Goal: Task Accomplishment & Management: Manage account settings

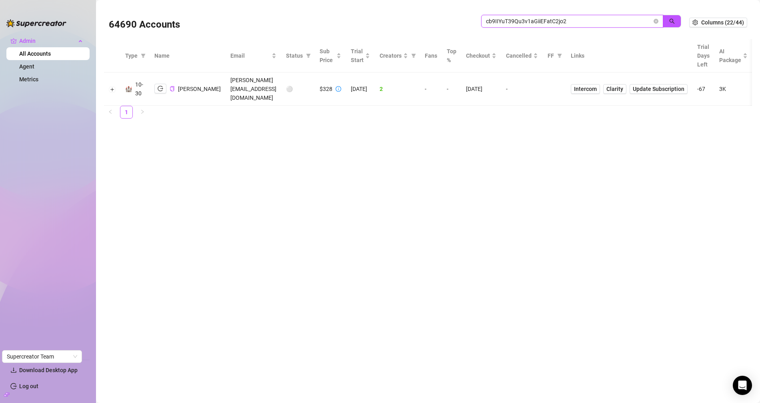
drag, startPoint x: 599, startPoint y: 25, endPoint x: 387, endPoint y: 22, distance: 211.7
click at [388, 22] on div "64690 Accounts cb9IIYuT39Qu3v1aGiiEFatC2jo2" at bounding box center [399, 22] width 581 height 27
paste input "q3PiH0gtE6W6vgZCHtkjwUcL2uz"
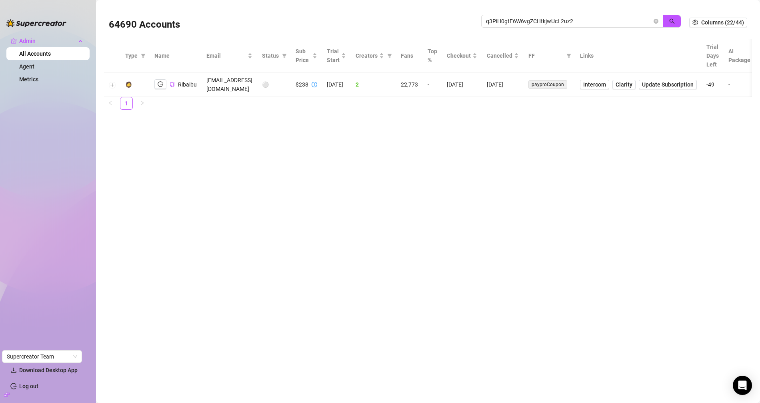
click at [156, 85] on div at bounding box center [160, 84] width 12 height 10
click at [158, 83] on button "button" at bounding box center [160, 84] width 12 height 10
click at [580, 18] on input "q3PiH0gtE6W6vgZCHtkjwUcL2uz2" at bounding box center [569, 21] width 166 height 9
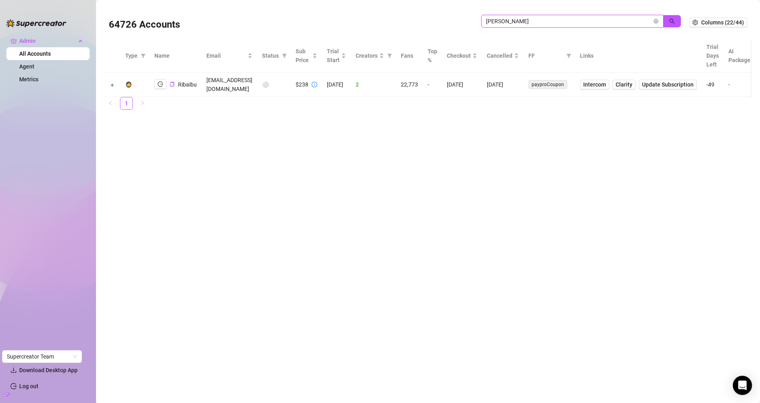
type input "jaylie"
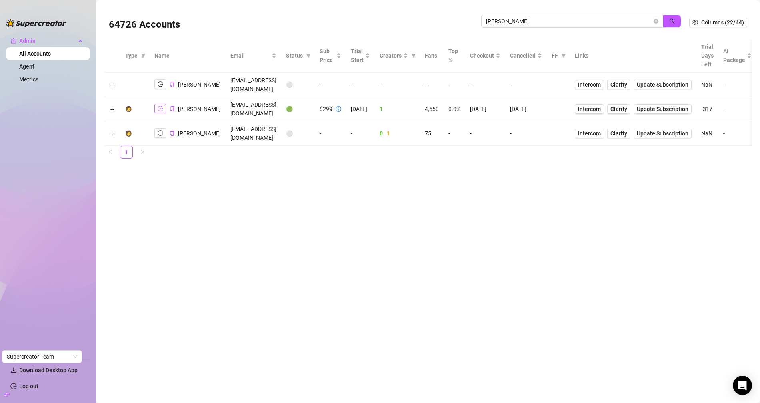
click at [160, 106] on icon "logout" at bounding box center [161, 109] width 6 height 6
click at [110, 106] on button "Expand row" at bounding box center [112, 109] width 6 height 6
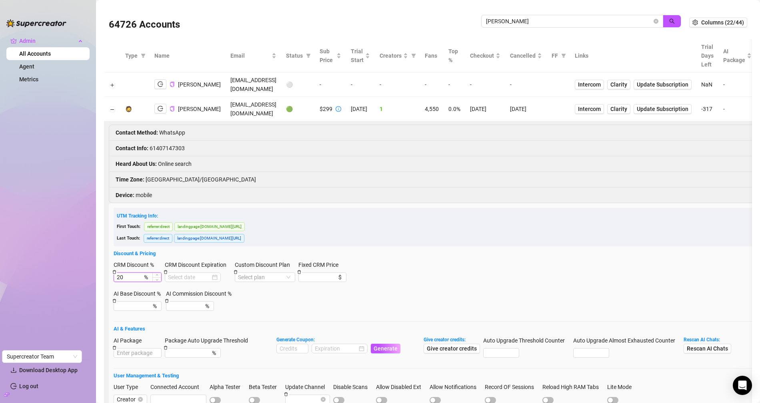
click at [133, 273] on input "20" at bounding box center [130, 277] width 26 height 9
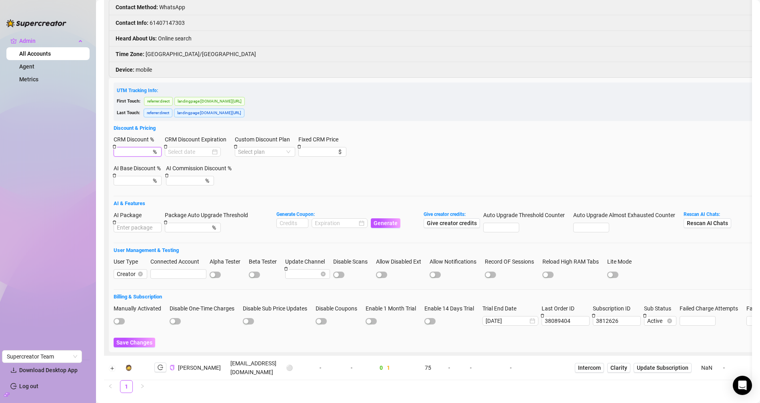
scroll to position [143, 0]
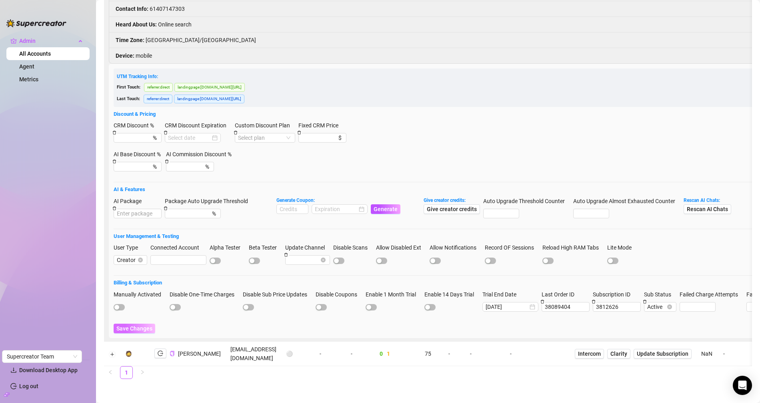
click at [123, 325] on span "Save Changes" at bounding box center [134, 328] width 36 height 6
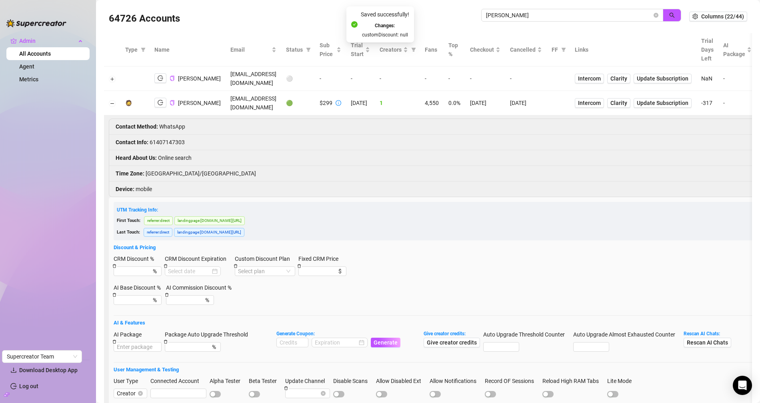
scroll to position [0, 0]
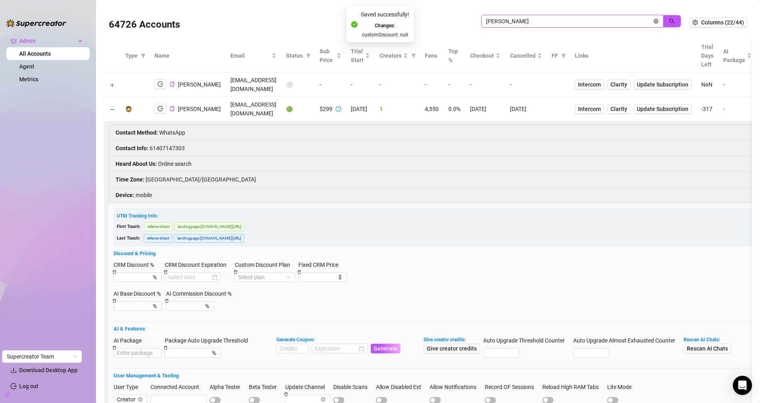
click at [654, 22] on icon "close-circle" at bounding box center [656, 21] width 5 height 5
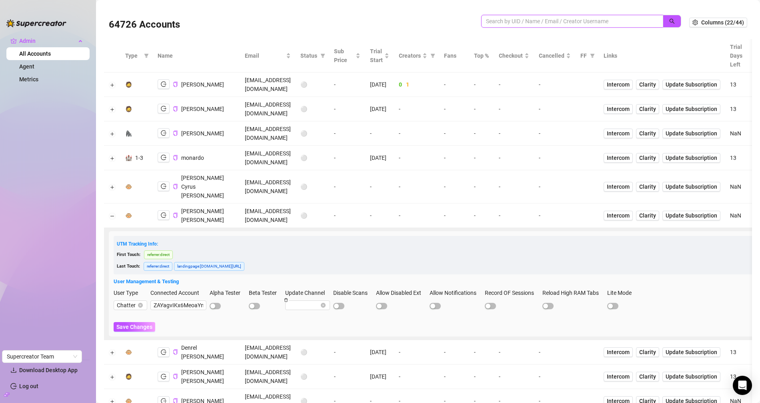
click at [503, 24] on input "search" at bounding box center [569, 21] width 166 height 9
paste input "drbT0gPTZNRg6yqeBDWoDKSAcw92"
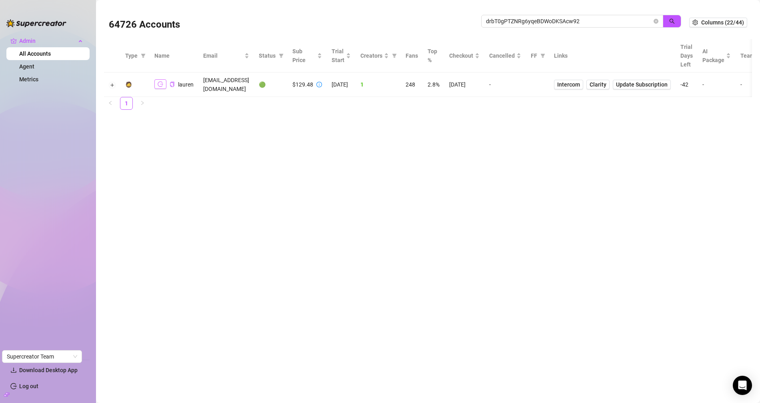
click at [160, 81] on icon "logout" at bounding box center [161, 84] width 6 height 6
click at [540, 18] on input "drbT0gPTZNRg6yqeBDWoDKSAcw92" at bounding box center [569, 21] width 166 height 9
paste input "8TLUPTsZ5xUjzZPlJX29uQslbNm1"
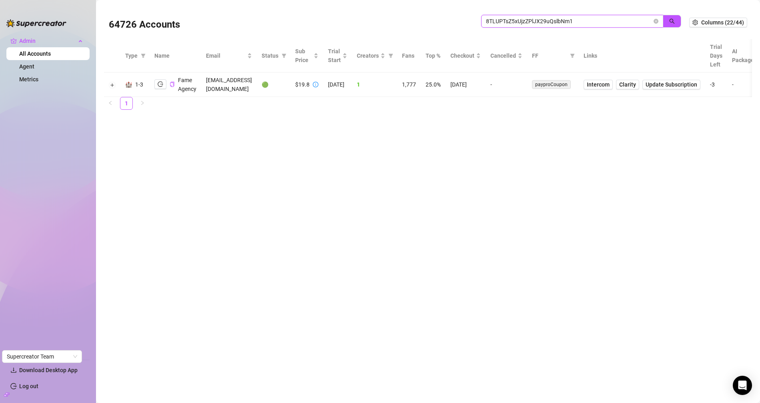
click at [550, 19] on input "8TLUPTsZ5xUjzZPlJX29uQslbNm1" at bounding box center [569, 21] width 166 height 9
paste input "9P3TBfEqDsa0PAhQWuJlIMqGiIB3"
click at [526, 21] on input "9P3TBfEqDsa0PAhQWuJlIMqGiIB3" at bounding box center [569, 21] width 166 height 9
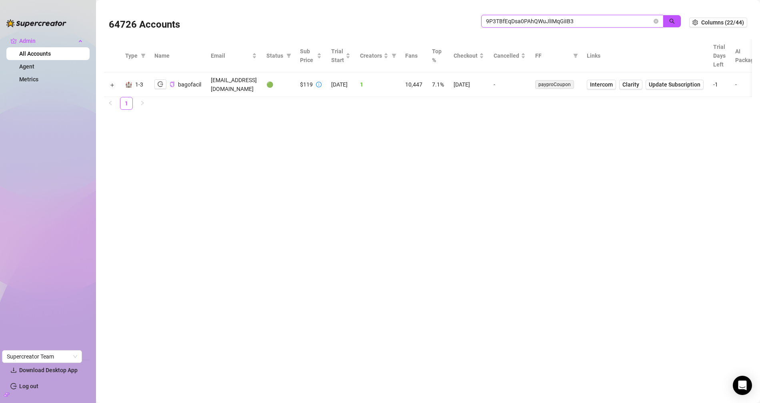
click at [525, 21] on input "9P3TBfEqDsa0PAhQWuJlIMqGiIB3" at bounding box center [569, 21] width 166 height 9
paste input "g4E2wwhp72TmD6UM2ecYGxKF0z72"
paste input "search"
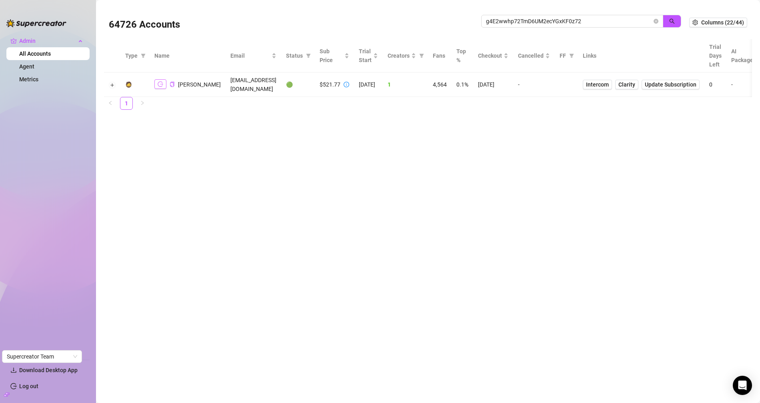
click at [162, 82] on icon "logout" at bounding box center [161, 84] width 6 height 5
click at [577, 20] on input "g4E2wwhp72TmD6UM2ecYGxKF0z72" at bounding box center [569, 21] width 166 height 9
paste input "HcdCGPcRxKQYIbU1vI39gxGC7303"
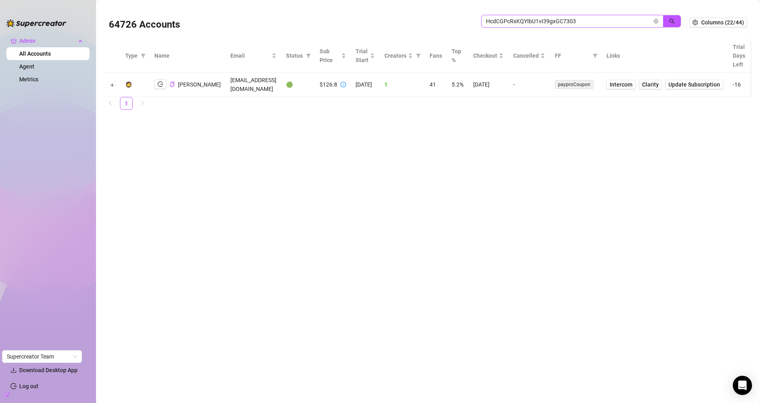
click at [566, 27] on span "HcdCGPcRxKQYIbU1vI39gxGC7303" at bounding box center [572, 21] width 182 height 13
click at [567, 15] on span "HcdCGPcRxKQYIbU1vI39gxGC7303" at bounding box center [572, 21] width 182 height 13
click at [567, 19] on input "HcdCGPcRxKQYIbU1vI39gxGC7303" at bounding box center [569, 21] width 166 height 9
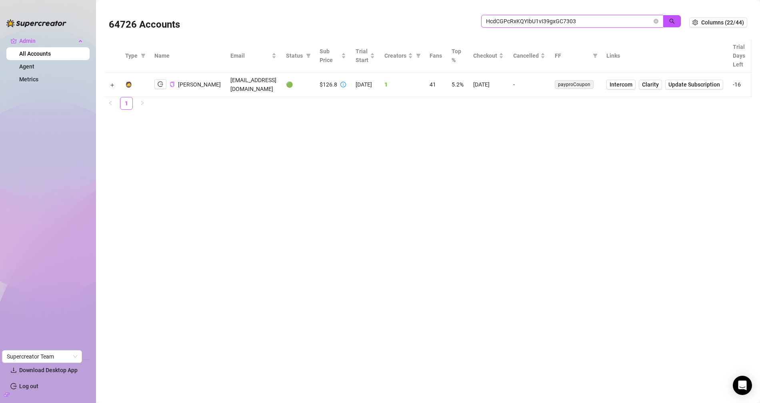
click at [567, 19] on input "HcdCGPcRxKQYIbU1vI39gxGC7303" at bounding box center [569, 21] width 166 height 9
click at [162, 83] on icon "logout" at bounding box center [161, 84] width 6 height 5
click at [501, 22] on input "HcdCGPcRxKQYIbU1vI39gxGC7303" at bounding box center [569, 21] width 166 height 9
paste input "GWHqeh5ONqQZDmB6LchJnHFuJr02"
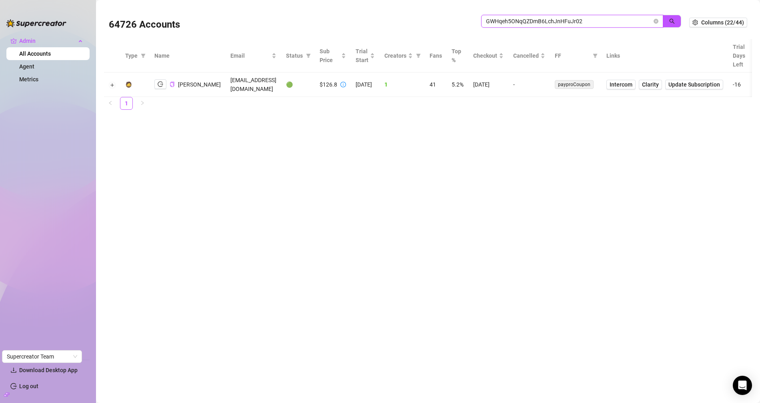
type input "GWHqeh5ONqQZDmB6LchJnHFuJr02"
click at [163, 81] on button "button" at bounding box center [160, 84] width 12 height 10
click at [517, 29] on div "GWHqeh5ONqQZDmB6LchJnHFuJr02" at bounding box center [581, 25] width 200 height 21
click at [525, 21] on input "GWHqeh5ONqQZDmB6LchJnHFuJr02" at bounding box center [569, 21] width 166 height 9
click at [527, 19] on input "GWHqeh5ONqQZDmB6LchJnHFuJr02" at bounding box center [569, 21] width 166 height 9
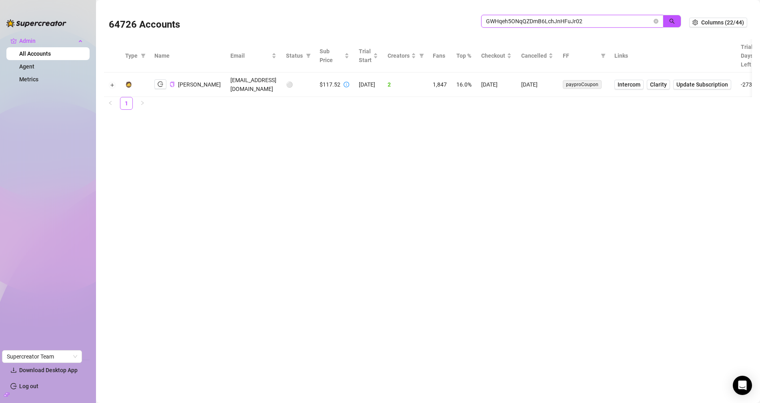
click at [527, 19] on input "GWHqeh5ONqQZDmB6LchJnHFuJr02" at bounding box center [569, 21] width 166 height 9
click at [428, 206] on main "64726 Accounts Columns (22/44) Type Name Email Status Sub Price Trial Start Cre…" at bounding box center [428, 201] width 664 height 403
click at [544, 31] on div at bounding box center [581, 25] width 200 height 21
click at [548, 23] on input "search" at bounding box center [569, 21] width 166 height 9
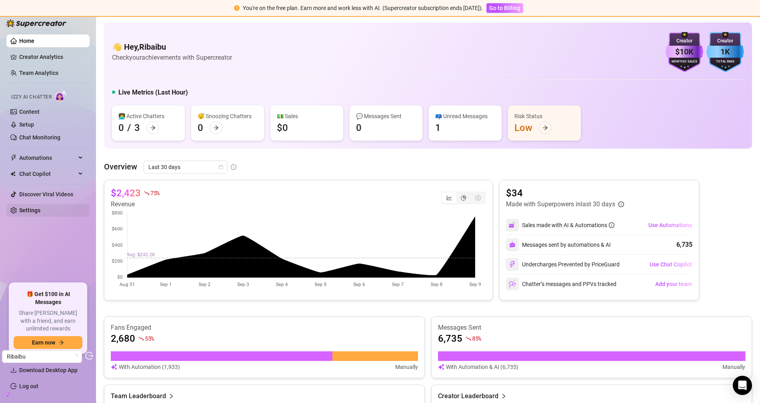
click at [40, 211] on link "Settings" at bounding box center [29, 210] width 21 height 6
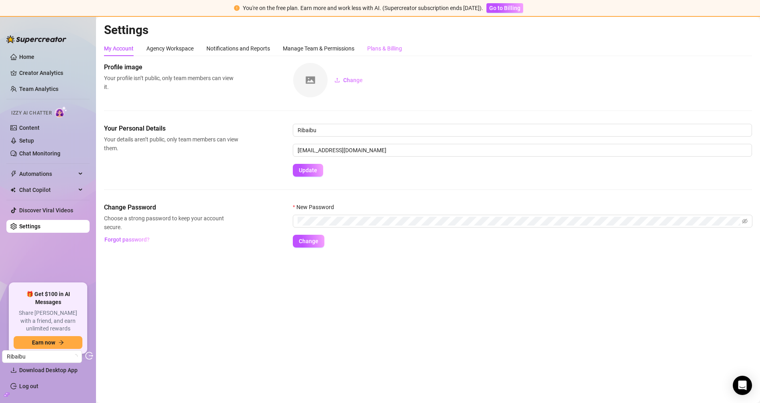
click at [383, 42] on div "Plans & Billing" at bounding box center [384, 48] width 35 height 15
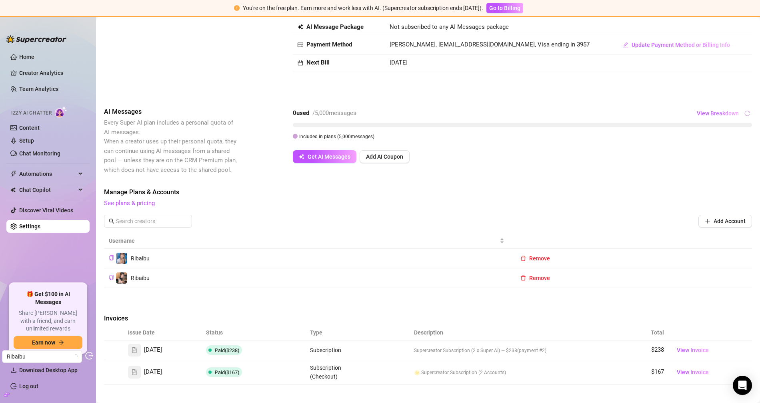
scroll to position [60, 0]
click at [36, 126] on link "Content" at bounding box center [29, 127] width 20 height 6
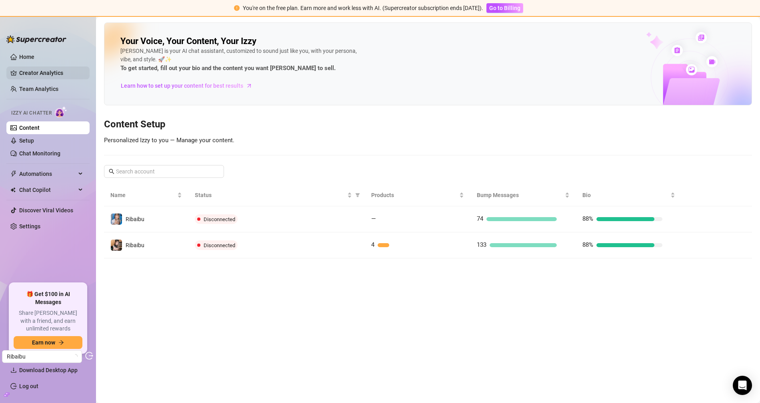
click at [42, 77] on link "Creator Analytics" at bounding box center [51, 72] width 64 height 13
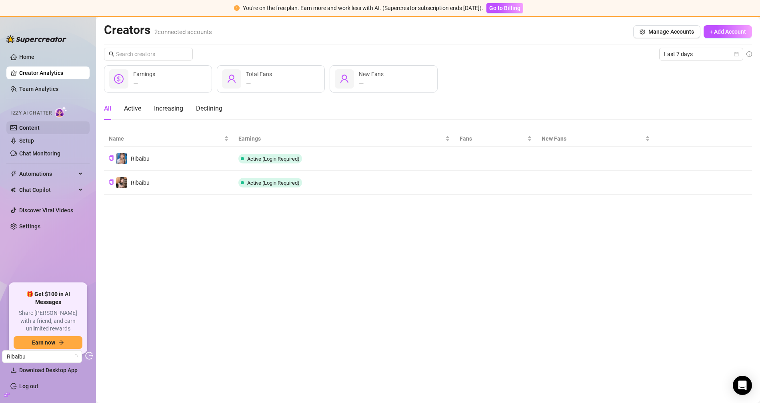
click at [38, 128] on link "Content" at bounding box center [29, 127] width 20 height 6
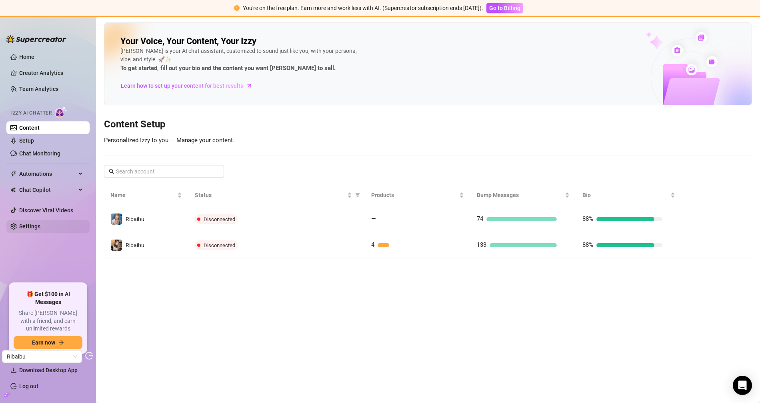
click at [20, 228] on link "Settings" at bounding box center [29, 226] width 21 height 6
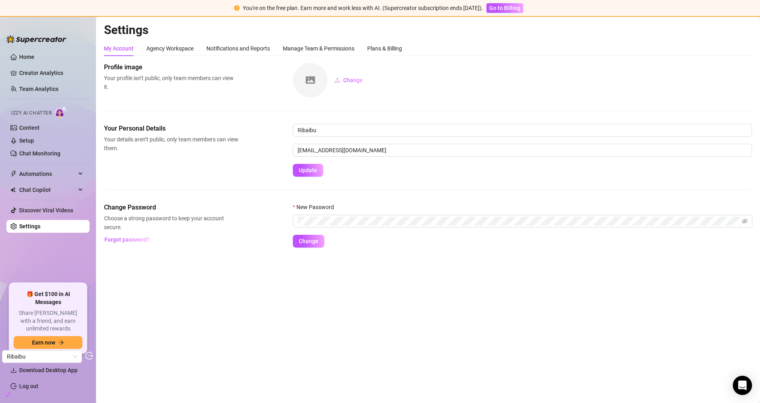
click at [397, 38] on div "Settings My Account Agency Workspace Notifications and Reports Manage Team & Pe…" at bounding box center [428, 139] width 648 height 235
click at [392, 47] on div "Plans & Billing" at bounding box center [384, 48] width 35 height 9
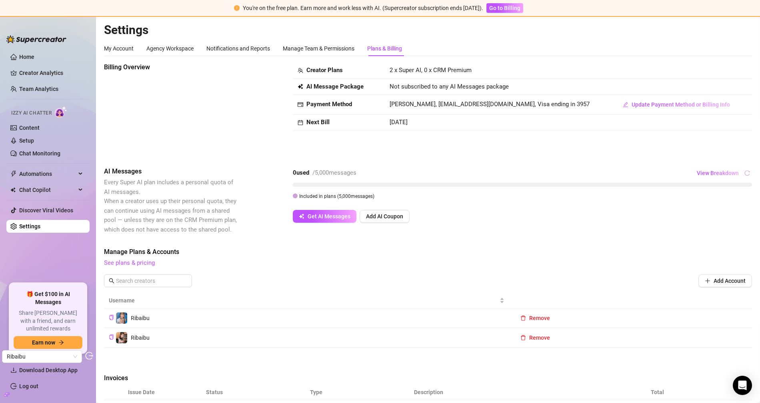
scroll to position [139, 0]
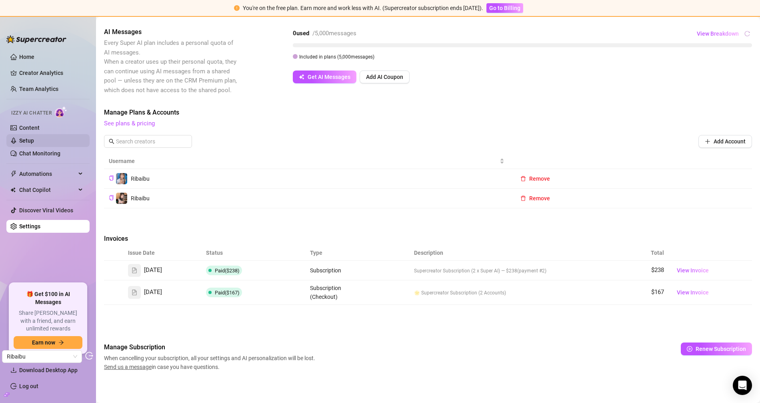
click at [34, 140] on link "Setup" at bounding box center [26, 140] width 15 height 6
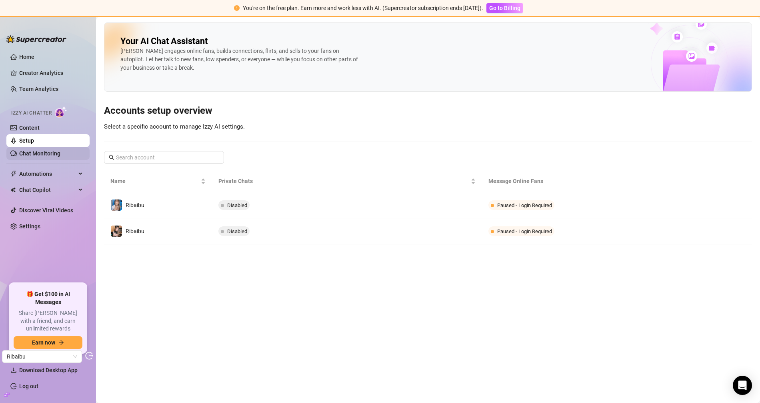
click at [35, 150] on link "Chat Monitoring" at bounding box center [39, 153] width 41 height 6
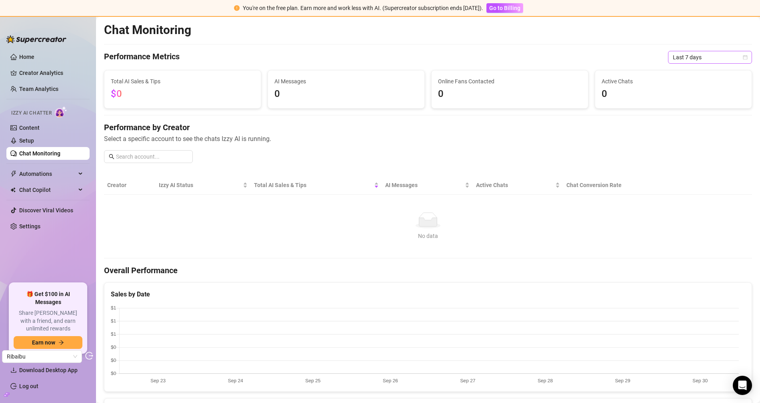
click at [694, 58] on span "Last 7 days" at bounding box center [710, 57] width 74 height 12
click at [688, 96] on div "Last 30 days" at bounding box center [703, 98] width 71 height 9
drag, startPoint x: 697, startPoint y: 46, endPoint x: 695, endPoint y: 58, distance: 11.8
click at [696, 50] on div "Chat Monitoring Performance Metrics Last 30 days Total AI Sales & Tips $0 AI Me…" at bounding box center [428, 309] width 648 height 574
click at [695, 58] on span "Last 30 days" at bounding box center [710, 57] width 74 height 12
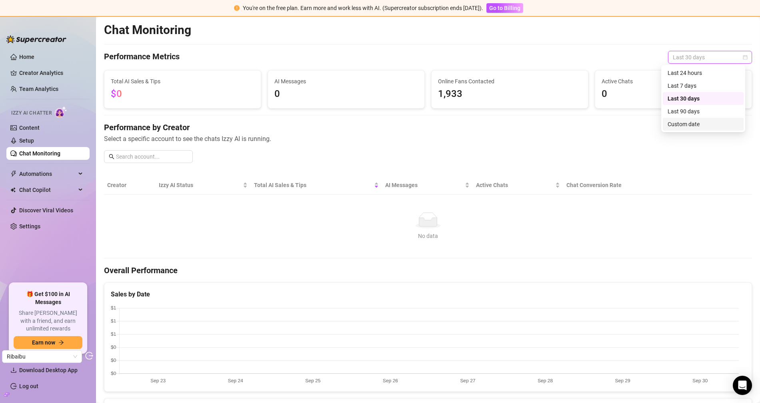
click at [695, 116] on div "Last 90 days" at bounding box center [703, 111] width 81 height 13
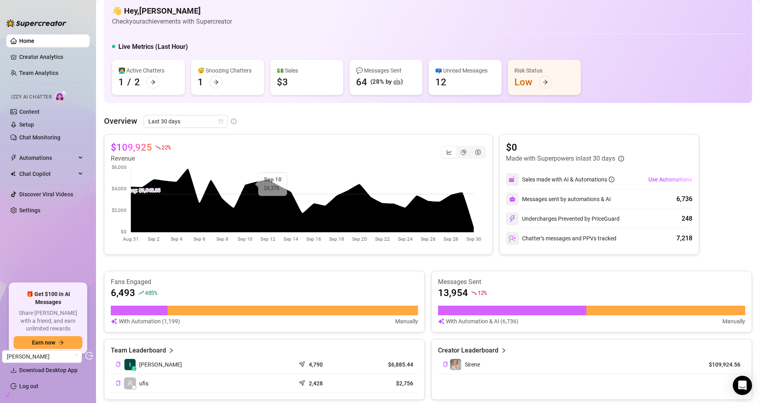
scroll to position [15, 0]
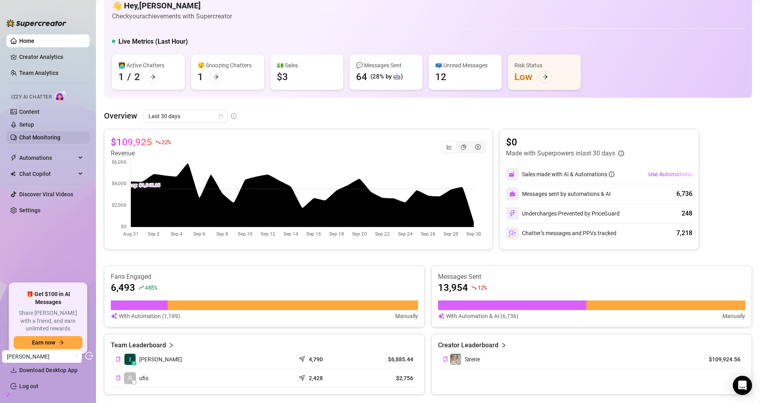
click at [40, 136] on link "Chat Monitoring" at bounding box center [39, 137] width 41 height 6
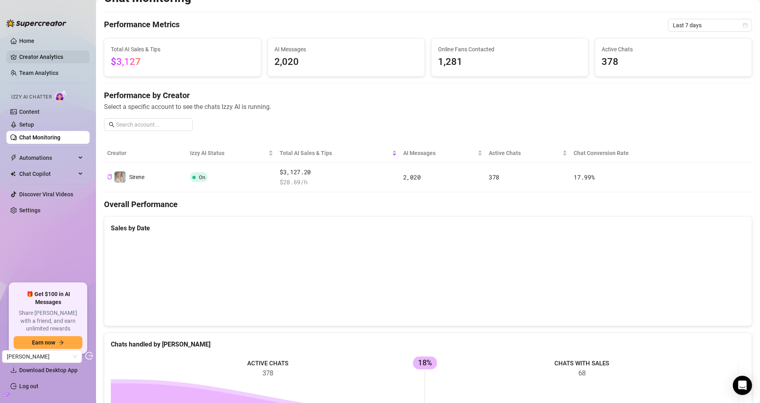
click at [38, 61] on link "Creator Analytics" at bounding box center [51, 56] width 64 height 13
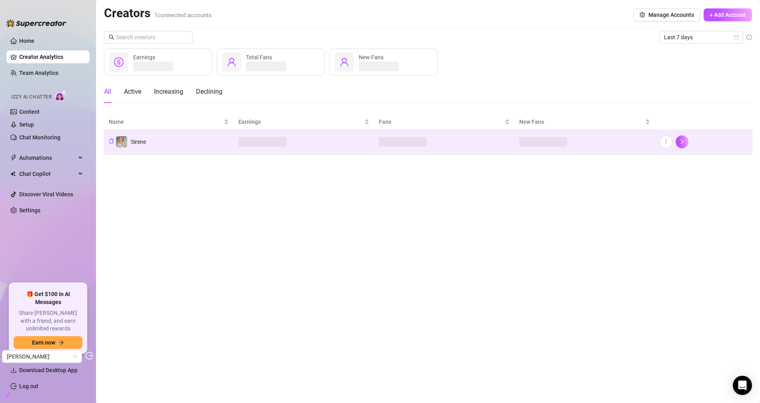
click at [189, 148] on td "Sirene" at bounding box center [169, 142] width 130 height 24
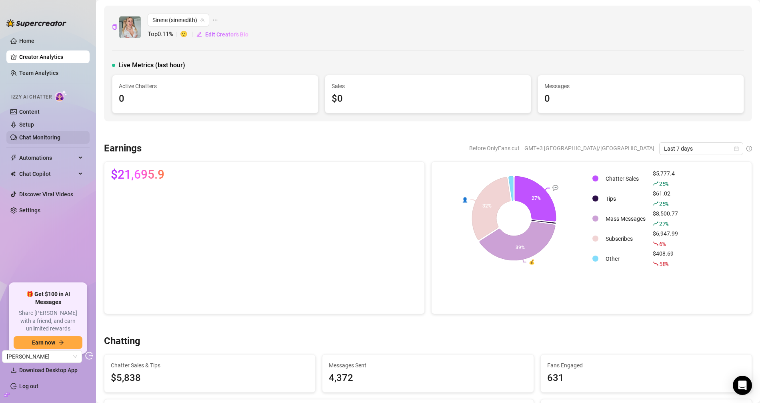
click at [34, 140] on link "Chat Monitoring" at bounding box center [39, 137] width 41 height 6
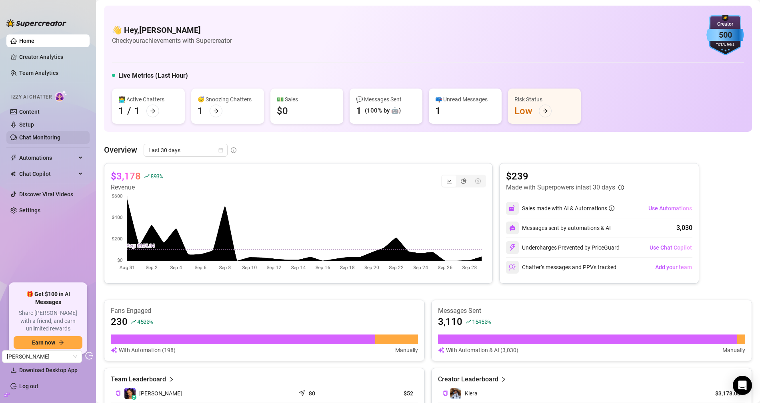
click at [43, 137] on link "Chat Monitoring" at bounding box center [39, 137] width 41 height 6
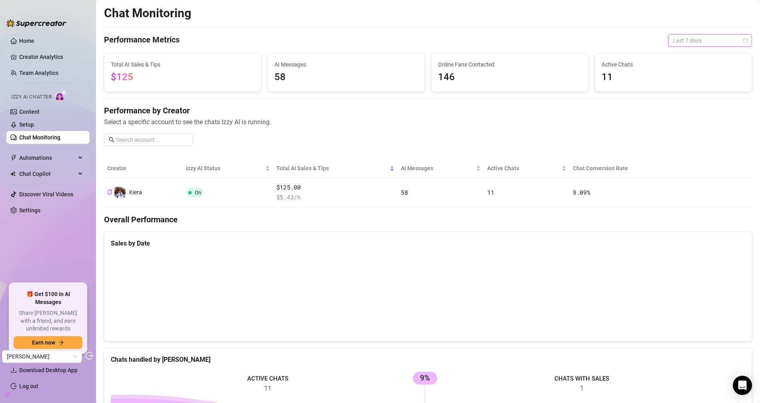
click at [688, 40] on span "Last 7 days" at bounding box center [710, 40] width 74 height 12
click at [34, 207] on link "Settings" at bounding box center [29, 210] width 21 height 6
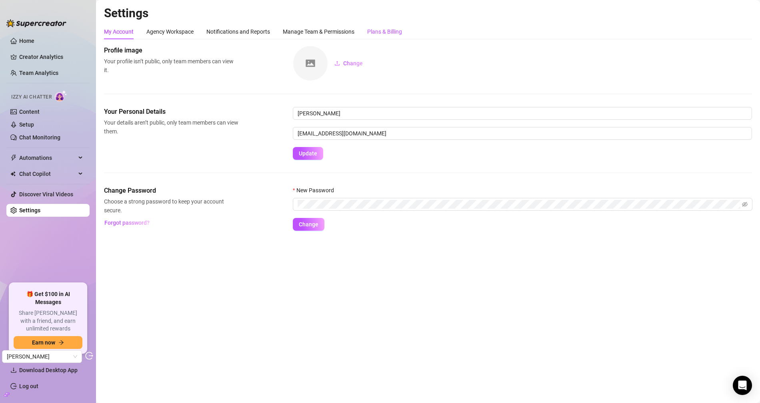
click at [386, 27] on div "Plans & Billing" at bounding box center [384, 31] width 35 height 9
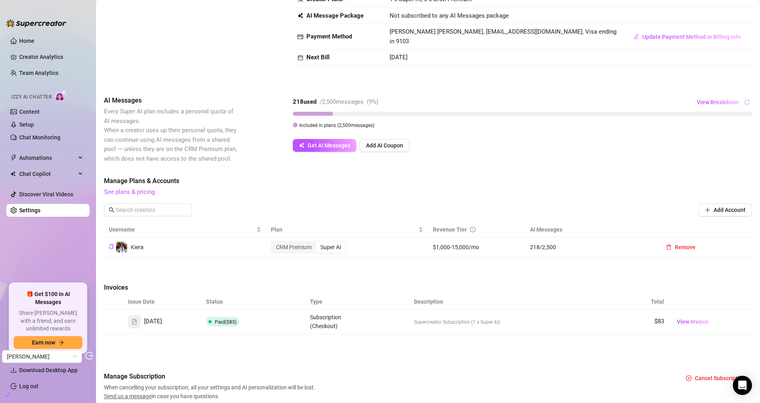
scroll to position [55, 0]
click at [39, 134] on link "Chat Monitoring" at bounding box center [39, 137] width 41 height 6
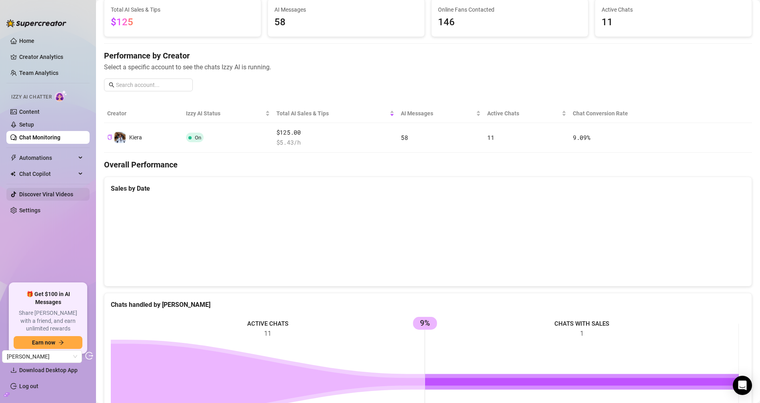
click at [55, 200] on ul "Home Creator Analytics Team Analytics Izzy AI Chatter Content Setup Chat Monito…" at bounding box center [47, 155] width 83 height 249
click at [40, 211] on link "Settings" at bounding box center [29, 210] width 21 height 6
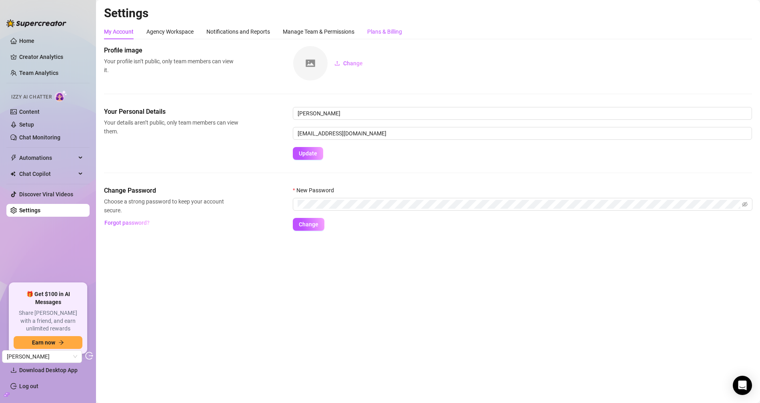
drag, startPoint x: 383, startPoint y: 35, endPoint x: 395, endPoint y: 41, distance: 13.4
click at [383, 35] on div "Plans & Billing" at bounding box center [384, 31] width 35 height 9
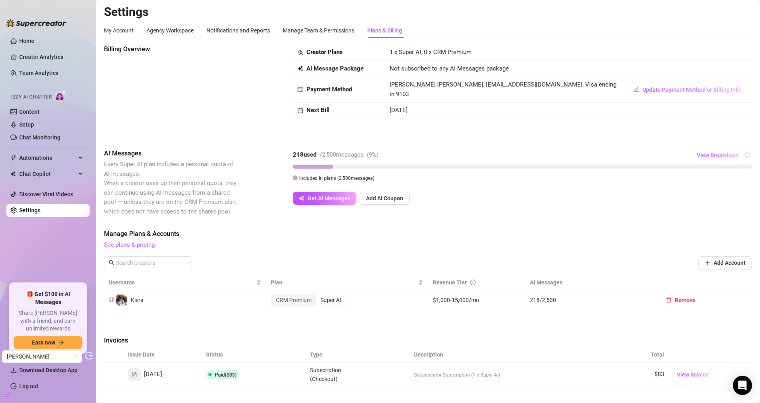
scroll to position [2, 0]
click at [44, 134] on link "Chat Monitoring" at bounding box center [39, 137] width 41 height 6
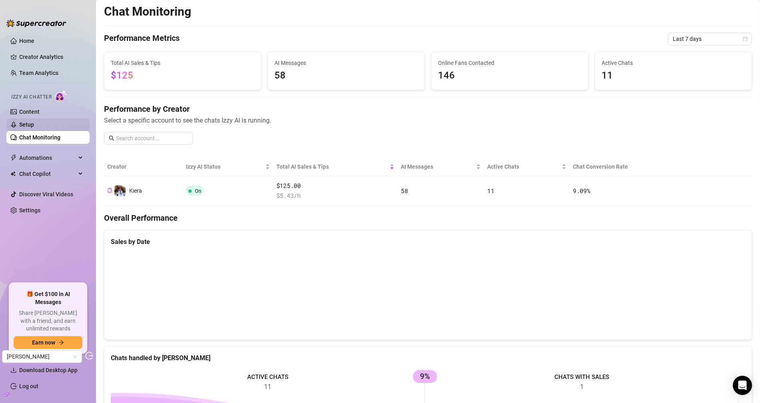
click at [34, 124] on link "Setup" at bounding box center [26, 124] width 15 height 6
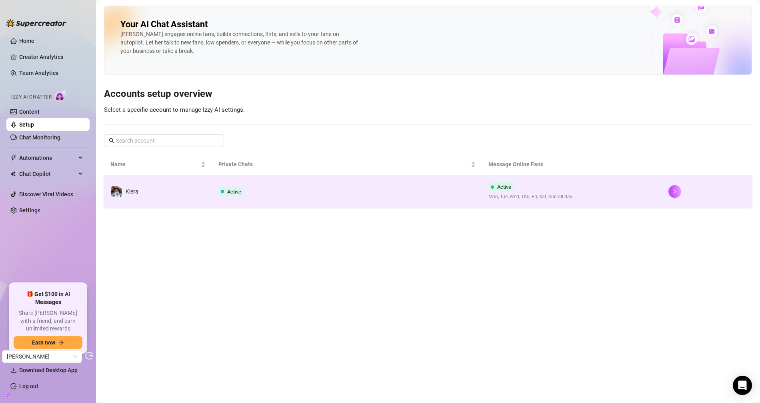
click at [256, 193] on td "Active" at bounding box center [347, 191] width 270 height 32
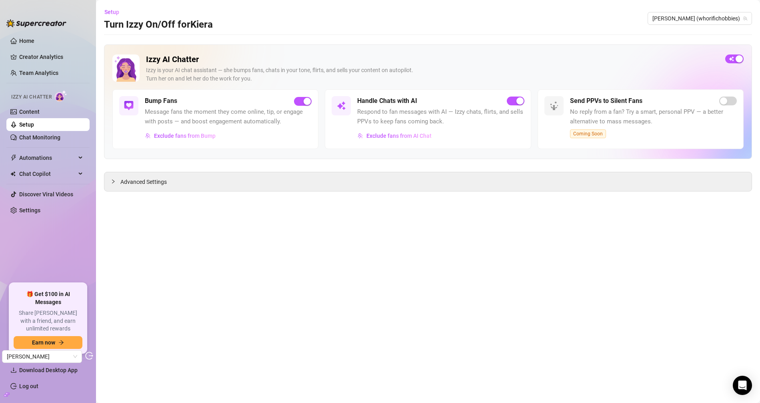
click at [351, 169] on div "Izzy AI Chatter Izzy is your AI chat assistant — she bumps fans, chats in your …" at bounding box center [428, 117] width 648 height 147
click at [355, 178] on div "Advanced Settings" at bounding box center [428, 181] width 648 height 19
click at [225, 185] on div "Advanced Settings" at bounding box center [428, 181] width 648 height 19
click at [165, 185] on span "Advanced Settings" at bounding box center [143, 181] width 46 height 9
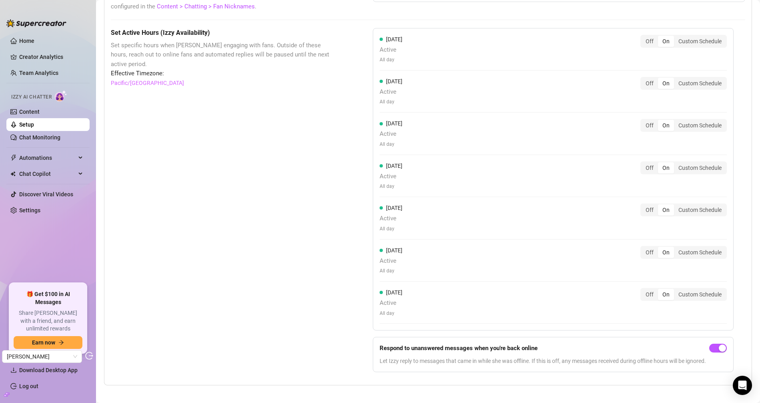
scroll to position [59, 0]
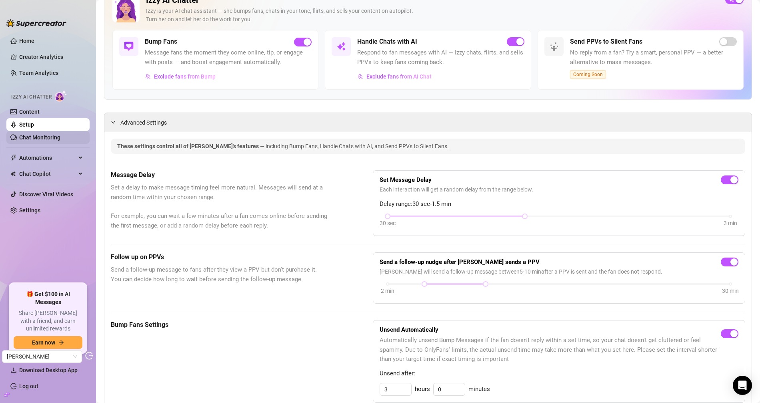
click at [48, 135] on link "Chat Monitoring" at bounding box center [39, 137] width 41 height 6
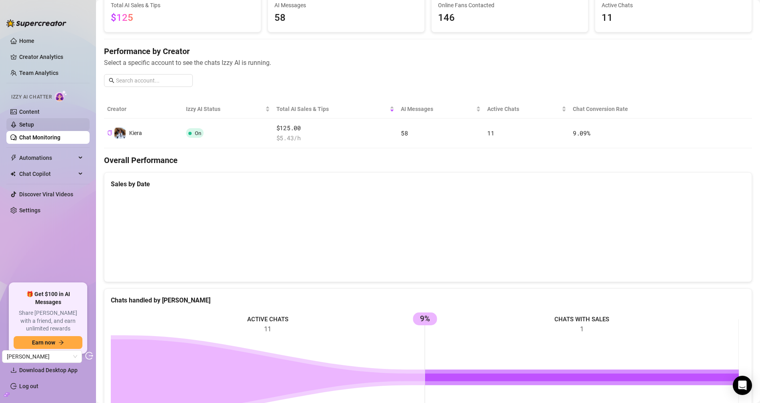
click at [34, 128] on link "Setup" at bounding box center [26, 124] width 15 height 6
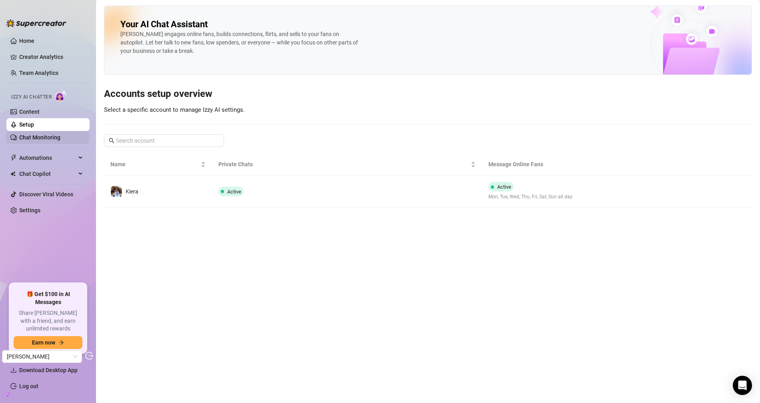
click at [56, 140] on link "Chat Monitoring" at bounding box center [39, 137] width 41 height 6
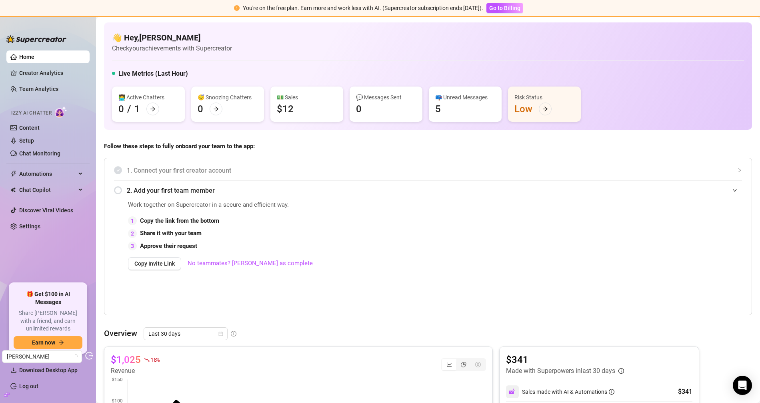
click at [66, 234] on ul "Home Creator Analytics Team Analytics Izzy AI Chatter Content Setup Chat Monito…" at bounding box center [47, 163] width 83 height 233
click at [40, 229] on link "Settings" at bounding box center [29, 226] width 21 height 6
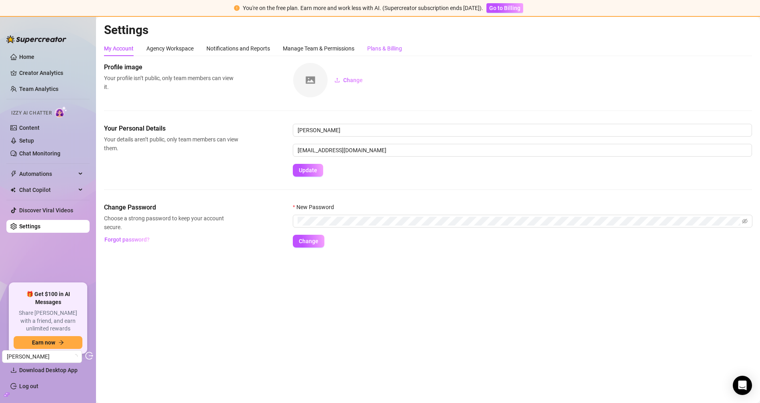
click at [389, 44] on div "Plans & Billing" at bounding box center [384, 48] width 35 height 9
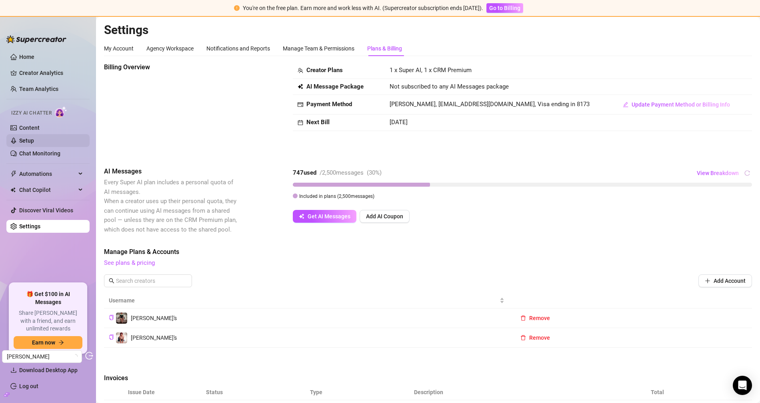
click at [34, 141] on link "Setup" at bounding box center [26, 140] width 15 height 6
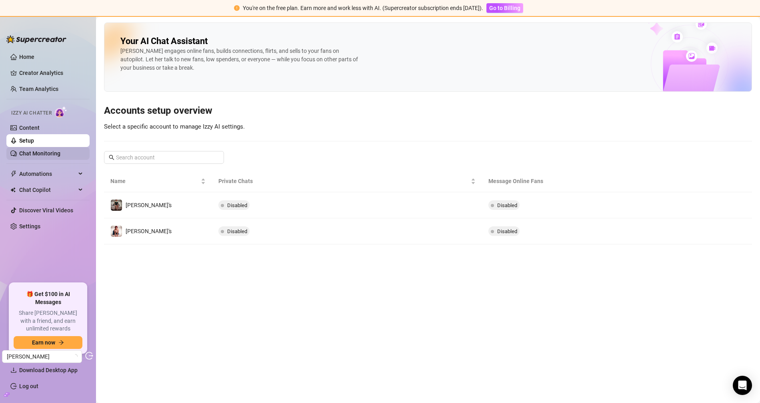
click at [52, 152] on link "Chat Monitoring" at bounding box center [39, 153] width 41 height 6
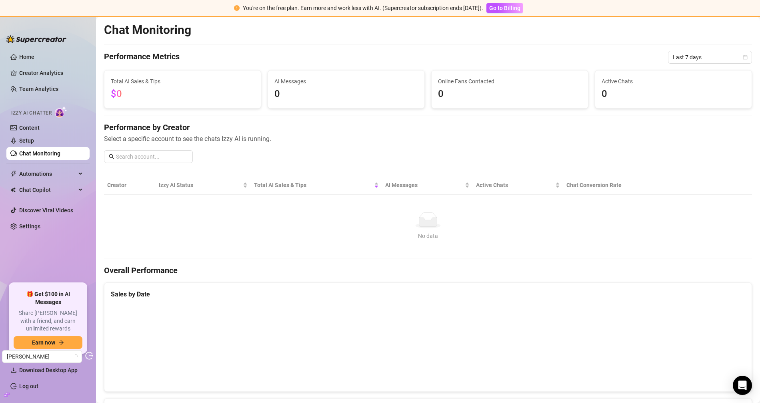
click at [704, 57] on span "Last 7 days" at bounding box center [710, 57] width 74 height 12
click at [692, 110] on div "Last 90 days" at bounding box center [703, 111] width 71 height 9
